Goal: Task Accomplishment & Management: Manage account settings

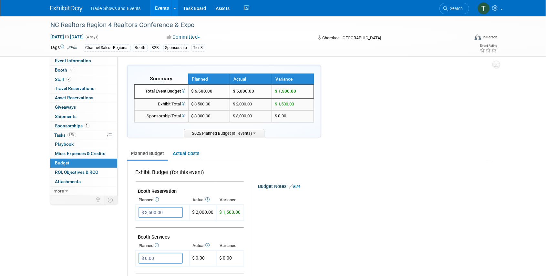
click at [165, 7] on link "Events" at bounding box center [162, 8] width 24 height 16
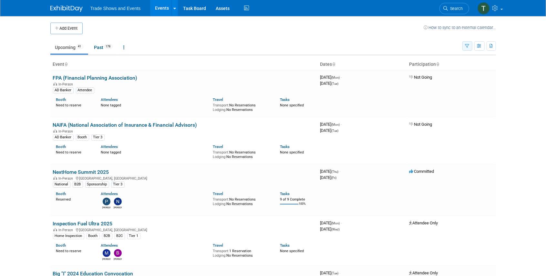
click at [466, 46] on icon "button" at bounding box center [467, 46] width 4 height 4
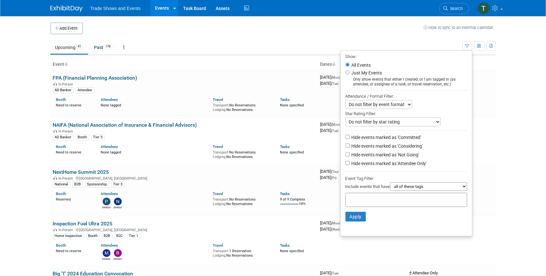
click at [408, 154] on label "Hide events marked as 'Not Going'" at bounding box center [384, 155] width 69 height 6
click at [350, 154] on input "Hide events marked as 'Not Going'" at bounding box center [348, 154] width 4 height 4
checkbox input "true"
click at [352, 215] on button "Apply" at bounding box center [356, 217] width 21 height 10
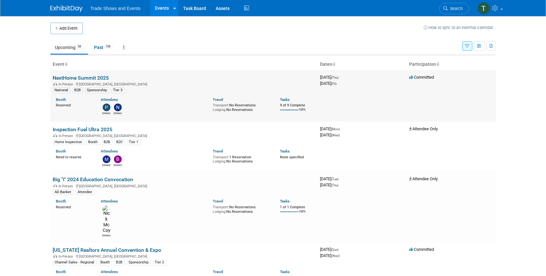
click at [88, 78] on link "NextHome Summit 2025" at bounding box center [81, 78] width 56 height 6
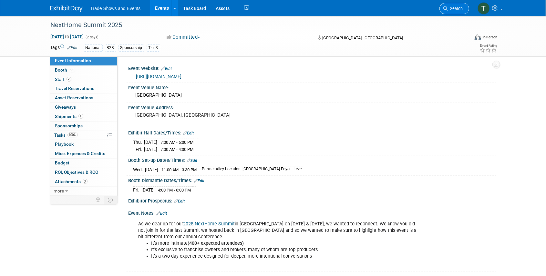
click at [457, 9] on span "Search" at bounding box center [455, 8] width 15 height 5
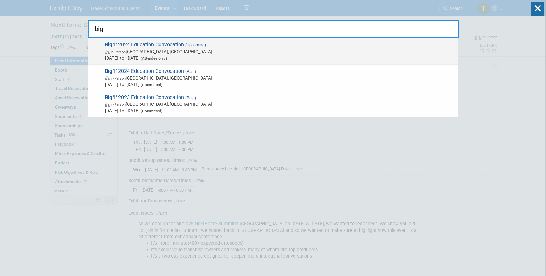
type input "big"
click at [156, 45] on span "Big "I" 2024 Education Convocation (Upcoming) In-Person Nashville, TN Sep 9, 20…" at bounding box center [279, 52] width 352 height 20
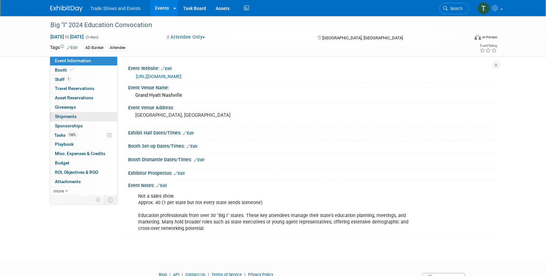
click at [69, 117] on span "Shipments 0" at bounding box center [66, 116] width 22 height 5
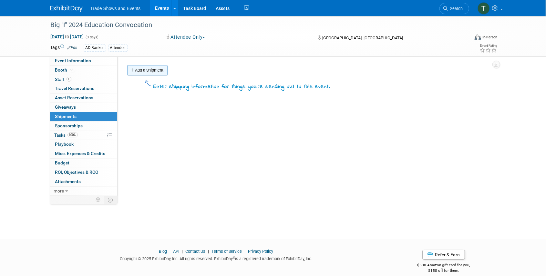
click at [147, 71] on link "Add a Shipment" at bounding box center [147, 70] width 40 height 10
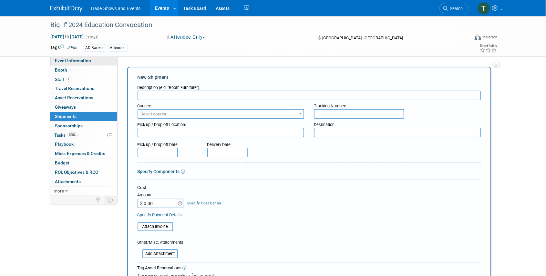
click at [74, 63] on span "Event Information" at bounding box center [73, 60] width 36 height 5
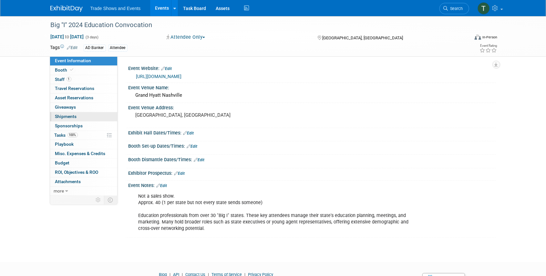
click at [69, 118] on span "Shipments 0" at bounding box center [66, 116] width 22 height 5
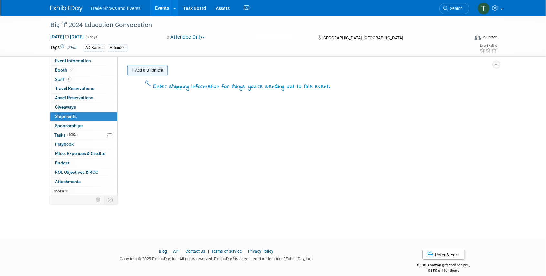
click at [149, 71] on link "Add a Shipment" at bounding box center [147, 70] width 40 height 10
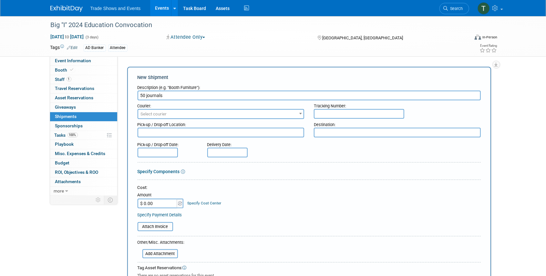
type input "50 journals"
click at [158, 116] on span "Select courier" at bounding box center [154, 114] width 26 height 5
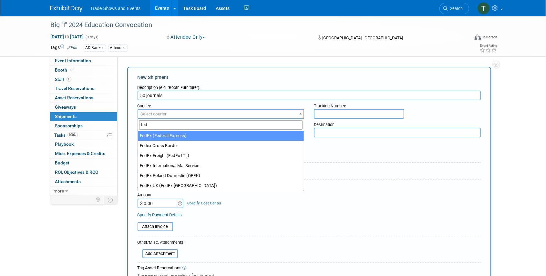
type input "fed"
select select "206"
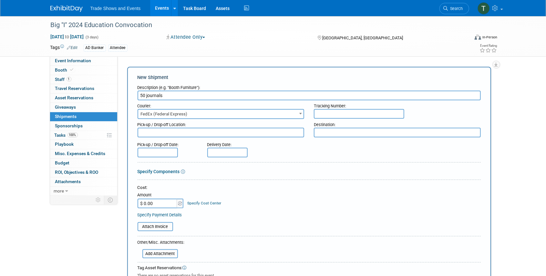
click at [329, 114] on input "text" at bounding box center [359, 114] width 90 height 10
paste input "8840 7464 9416"
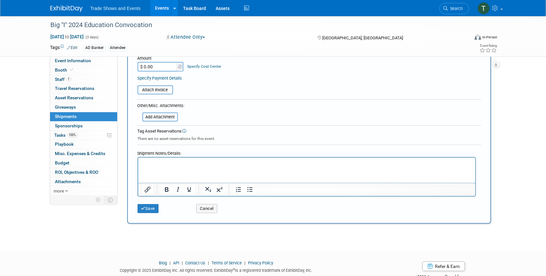
scroll to position [151, 0]
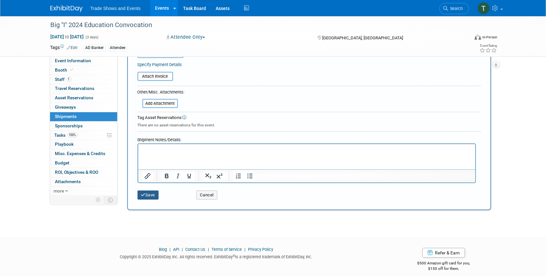
type input "8840 7464 9416"
click at [155, 193] on button "Save" at bounding box center [148, 195] width 21 height 9
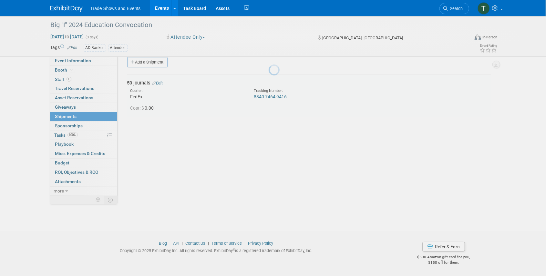
scroll to position [8, 0]
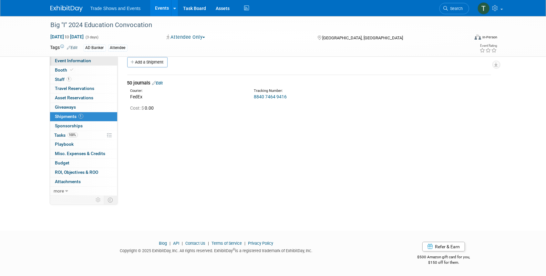
click at [68, 63] on span "Event Information" at bounding box center [73, 60] width 36 height 5
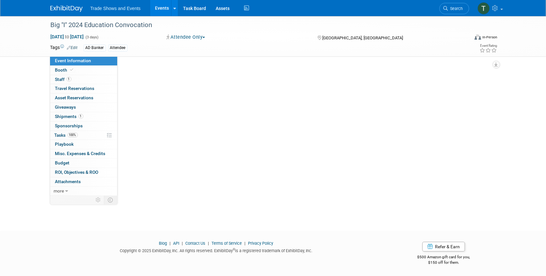
scroll to position [0, 0]
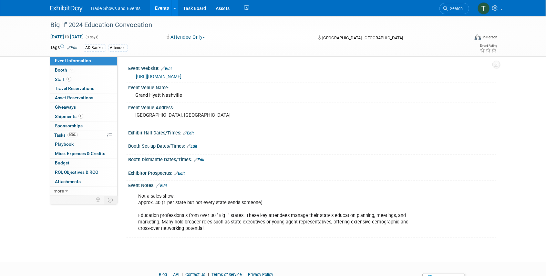
click at [165, 10] on link "Events" at bounding box center [162, 8] width 24 height 16
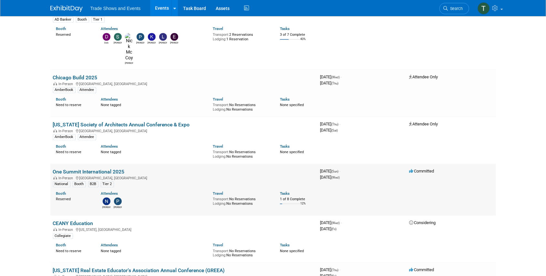
scroll to position [1055, 0]
